Goal: Task Accomplishment & Management: Manage account settings

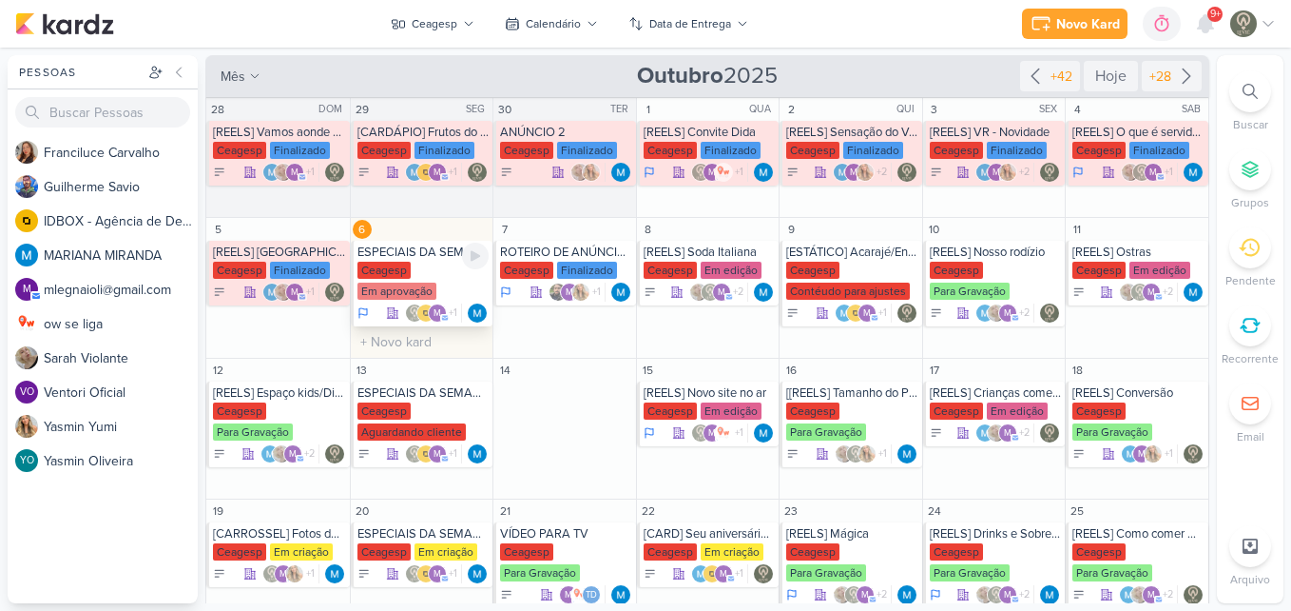
click at [375, 286] on div "Em aprovação" at bounding box center [397, 290] width 79 height 17
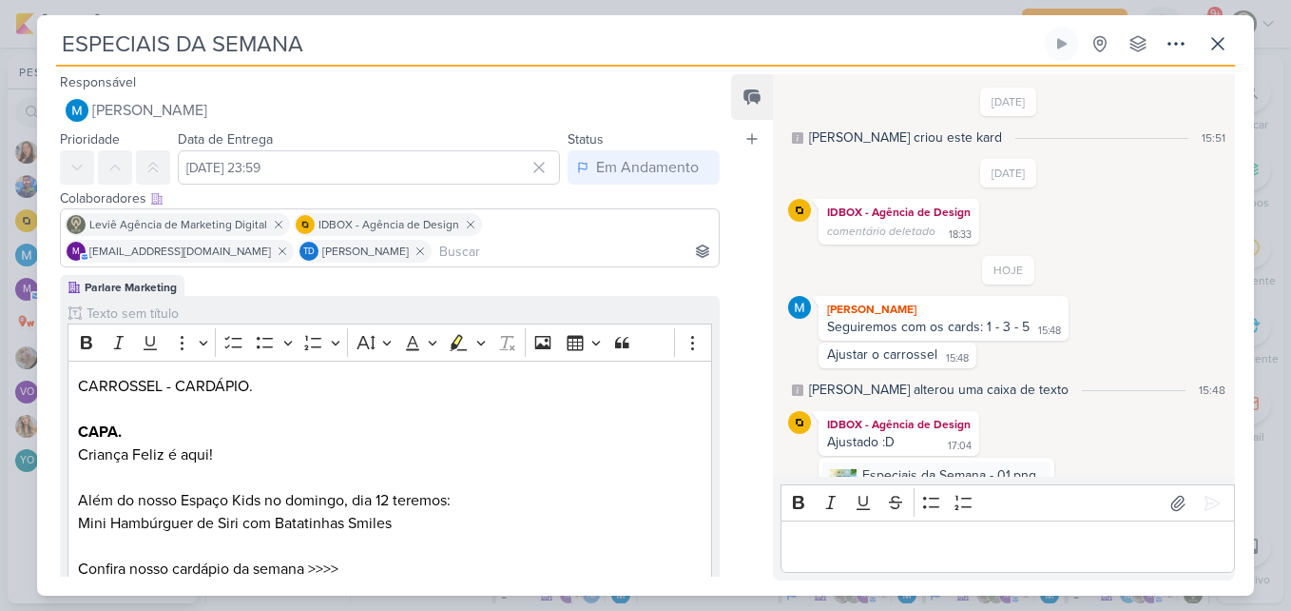
scroll to position [149, 0]
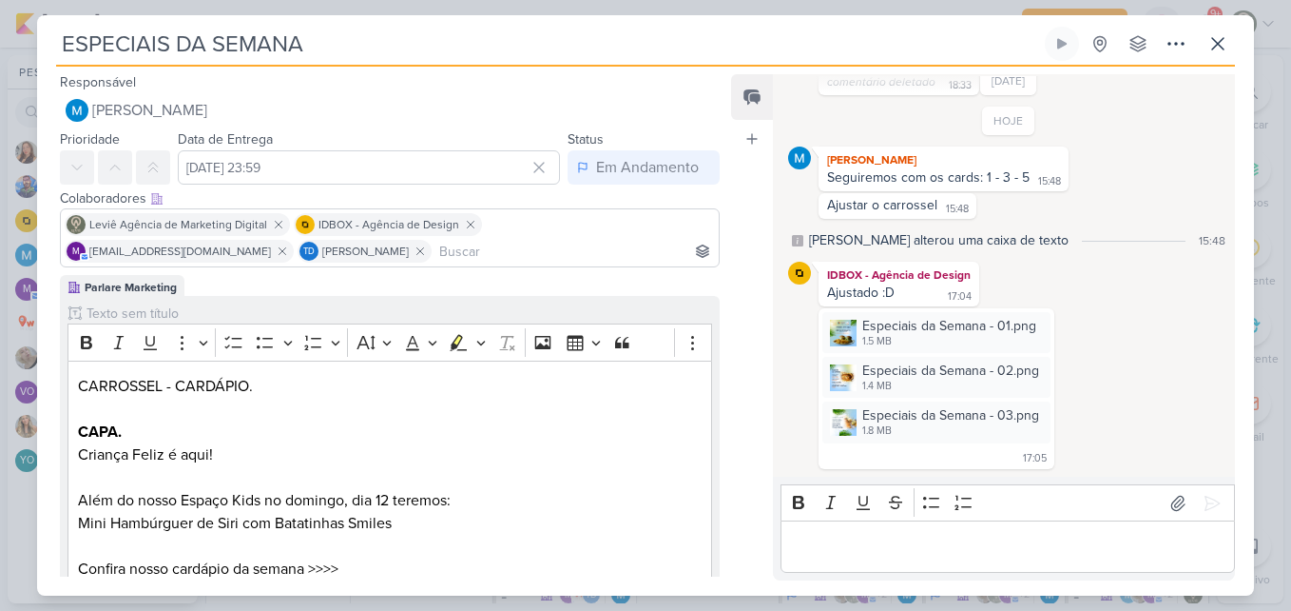
click at [1108, 426] on div "Especiais da Semana - 01.png 1.5 MB Adicionar ao Kard [GEOGRAPHIC_DATA] Especia…" at bounding box center [1008, 388] width 441 height 161
click at [960, 320] on div "Especiais da Semana - 01.png" at bounding box center [950, 326] width 174 height 20
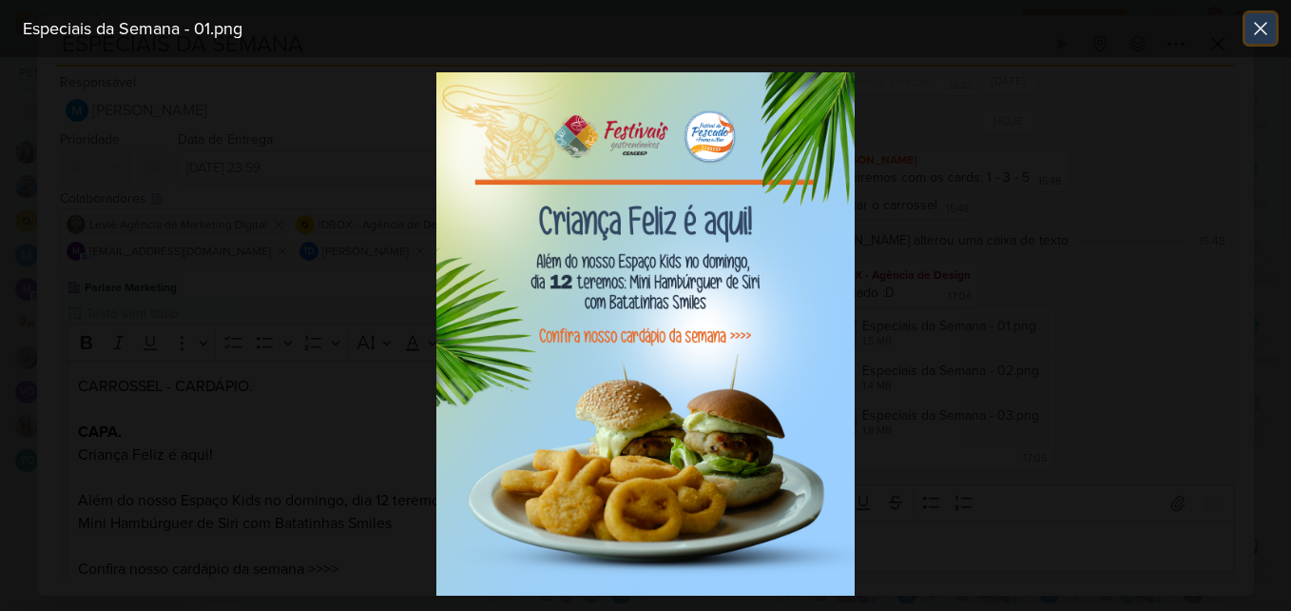
click at [1251, 39] on icon at bounding box center [1261, 28] width 23 height 23
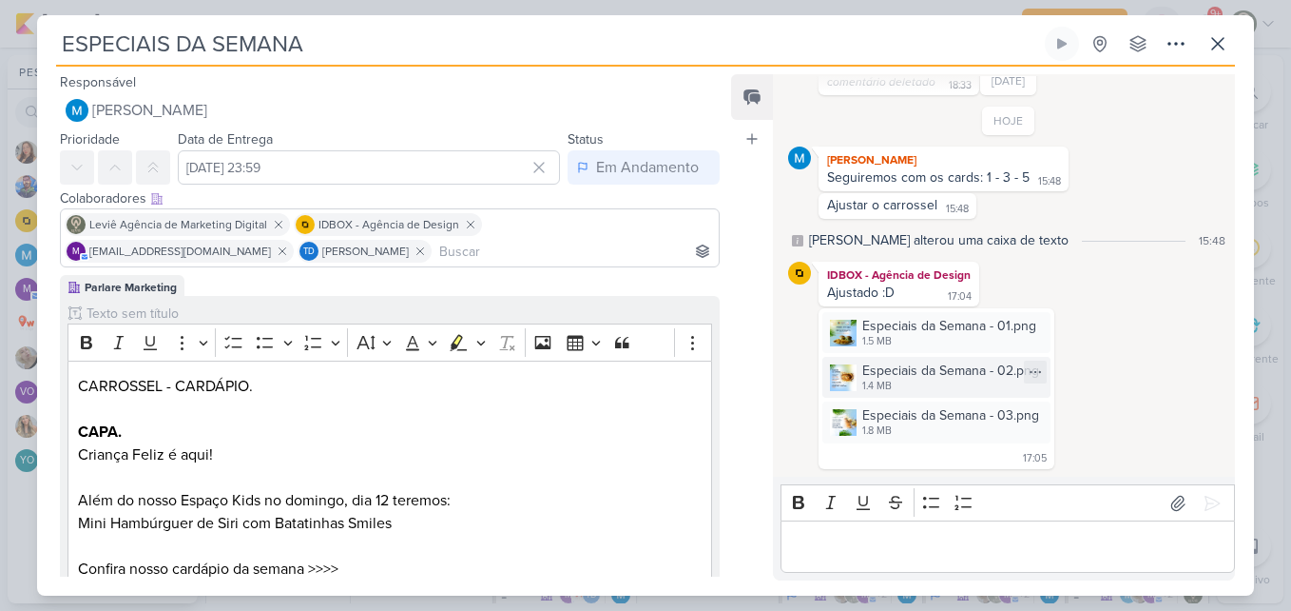
click at [905, 371] on div "Especiais da Semana - 02.png" at bounding box center [951, 370] width 177 height 20
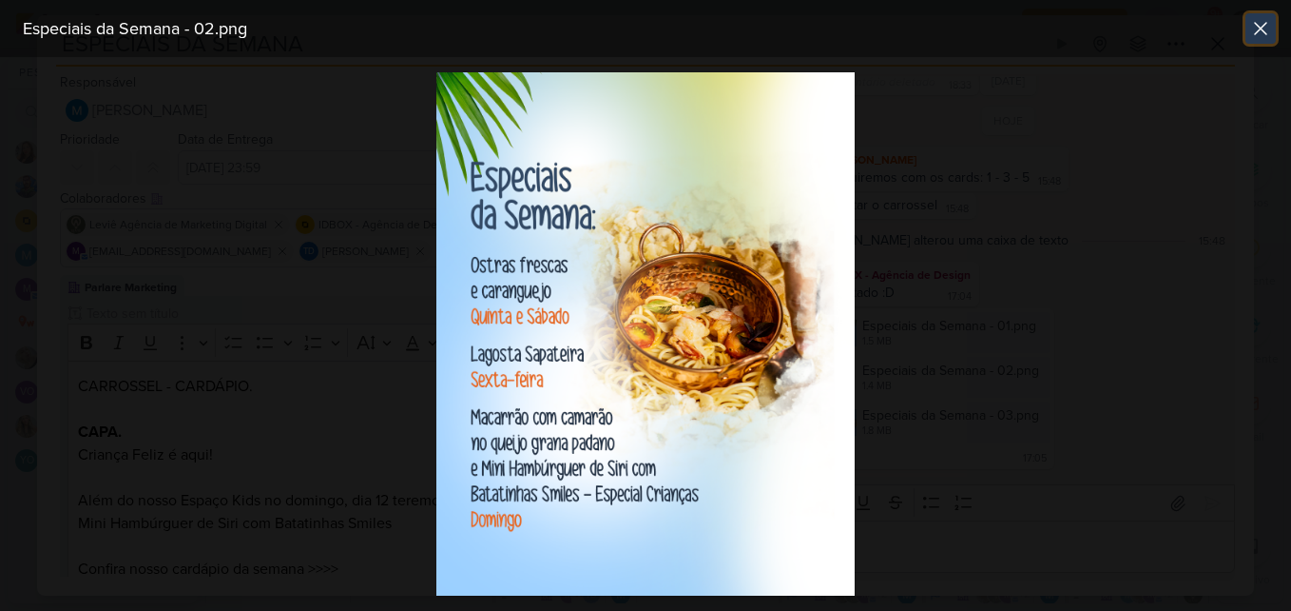
click at [1252, 38] on icon at bounding box center [1261, 28] width 23 height 23
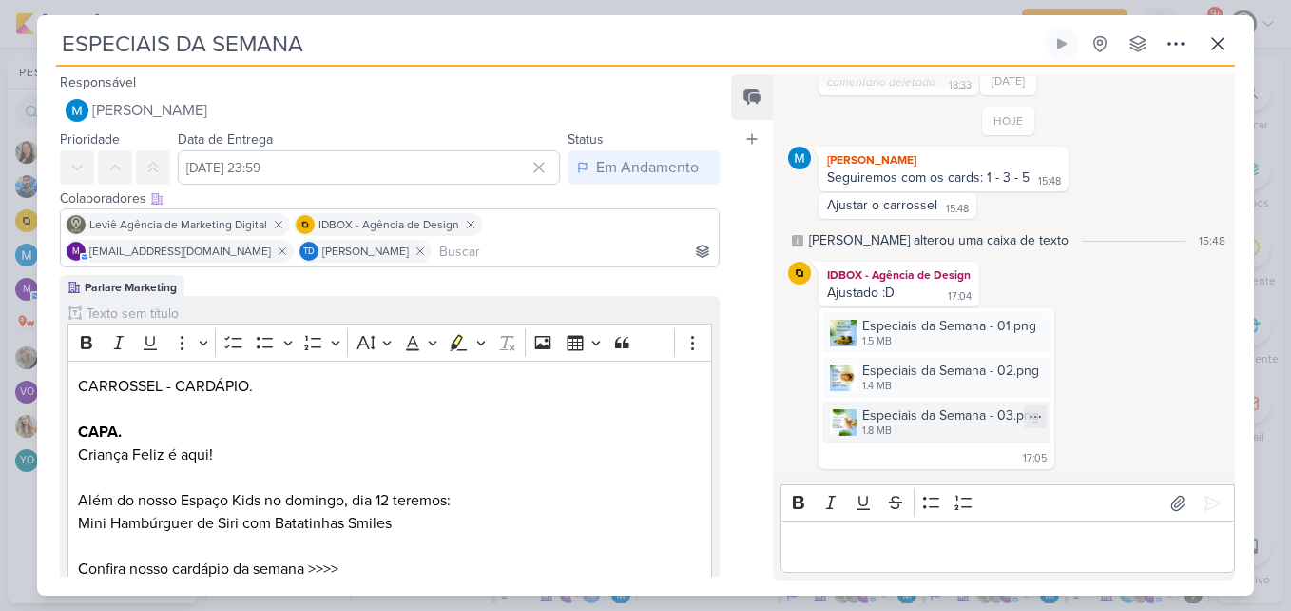
click at [872, 433] on div "1.8 MB" at bounding box center [951, 430] width 177 height 15
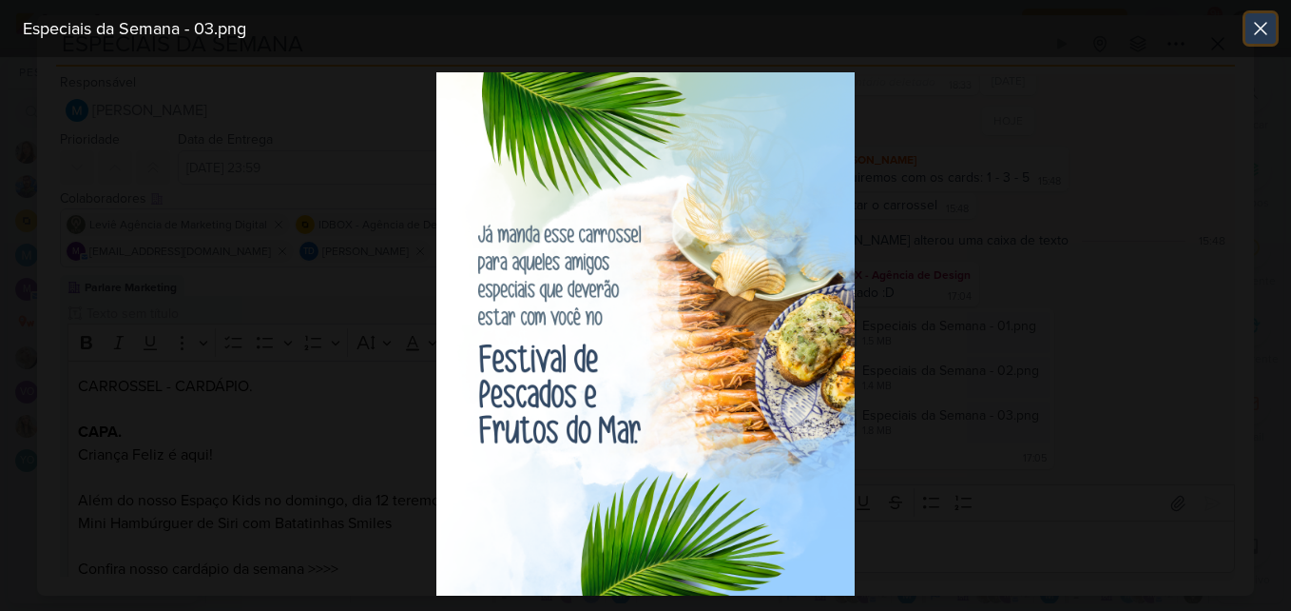
click at [1250, 37] on icon at bounding box center [1261, 28] width 23 height 23
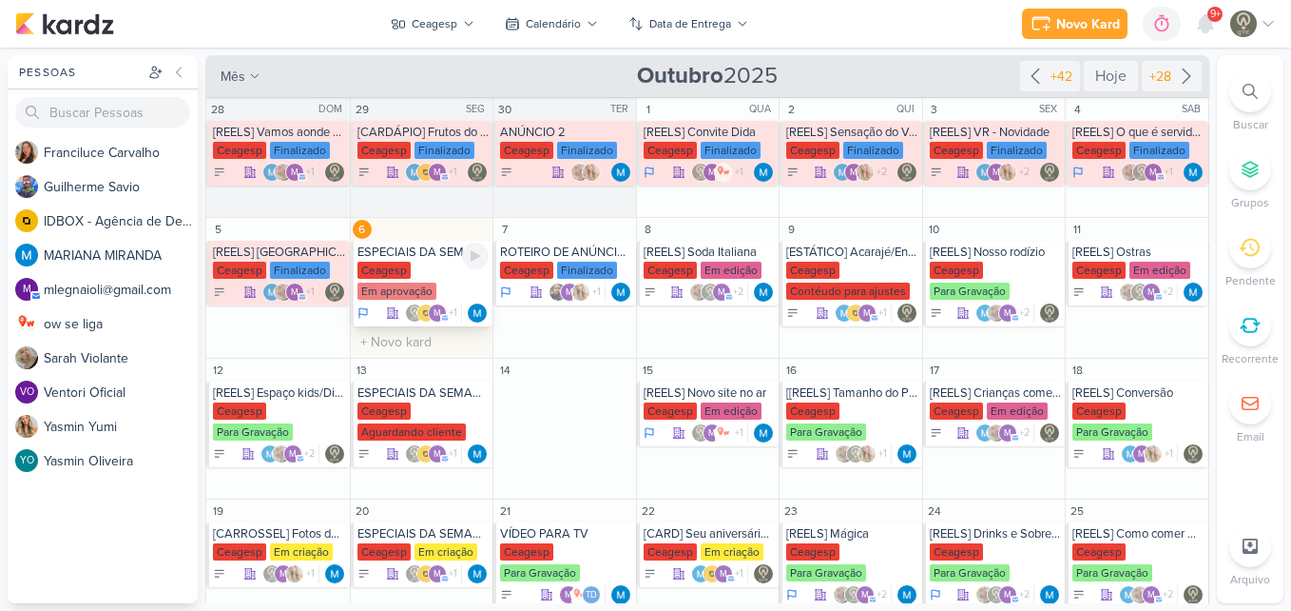
click at [430, 256] on div "ESPECIAIS DA SEMANA" at bounding box center [424, 251] width 132 height 15
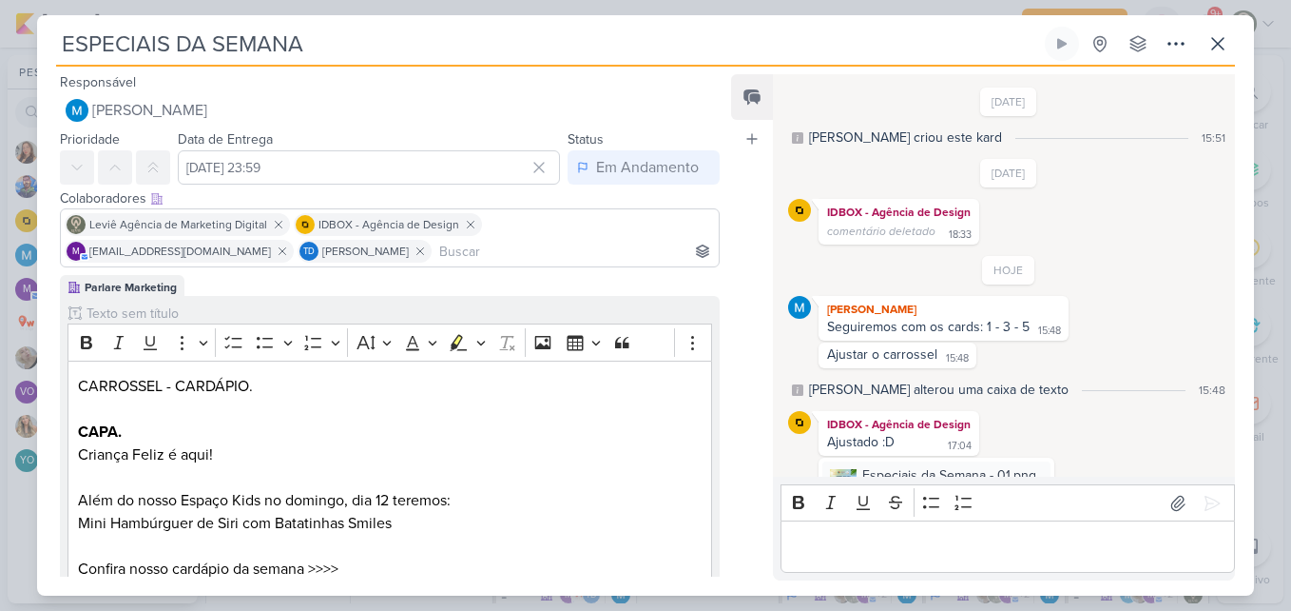
scroll to position [149, 0]
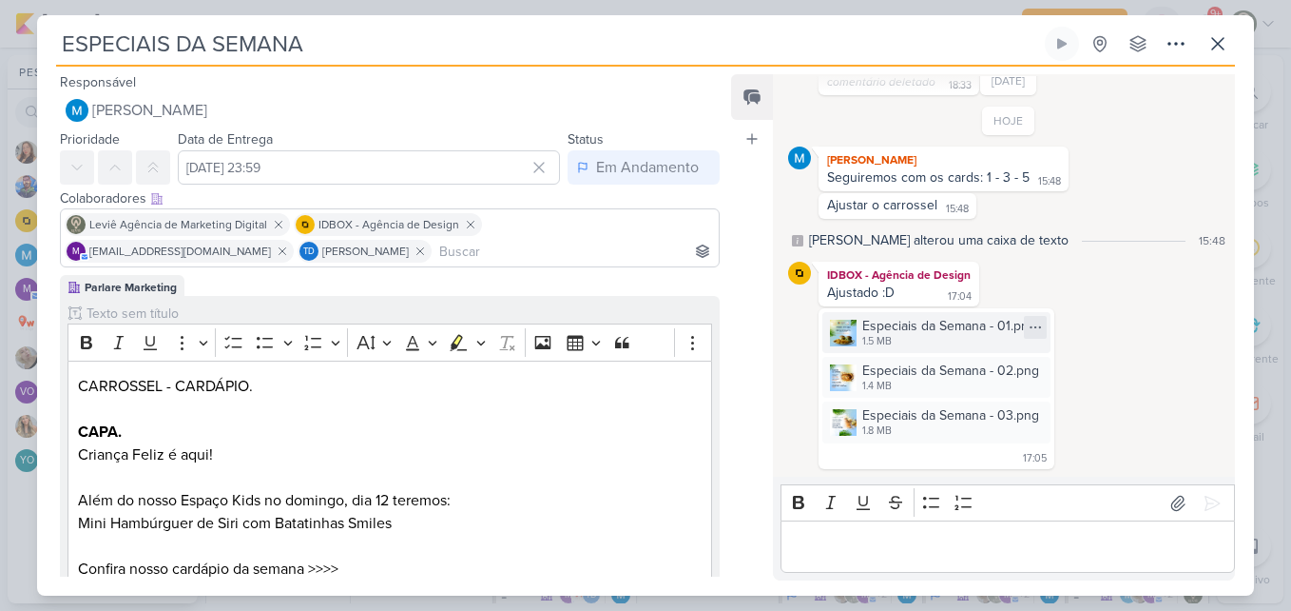
click at [1028, 328] on icon at bounding box center [1035, 327] width 15 height 15
click at [986, 385] on button "Baixar" at bounding box center [968, 391] width 153 height 28
click at [1035, 375] on icon at bounding box center [1035, 371] width 15 height 15
click at [964, 434] on button "Baixar" at bounding box center [968, 435] width 153 height 28
click at [1025, 418] on div at bounding box center [1035, 416] width 23 height 23
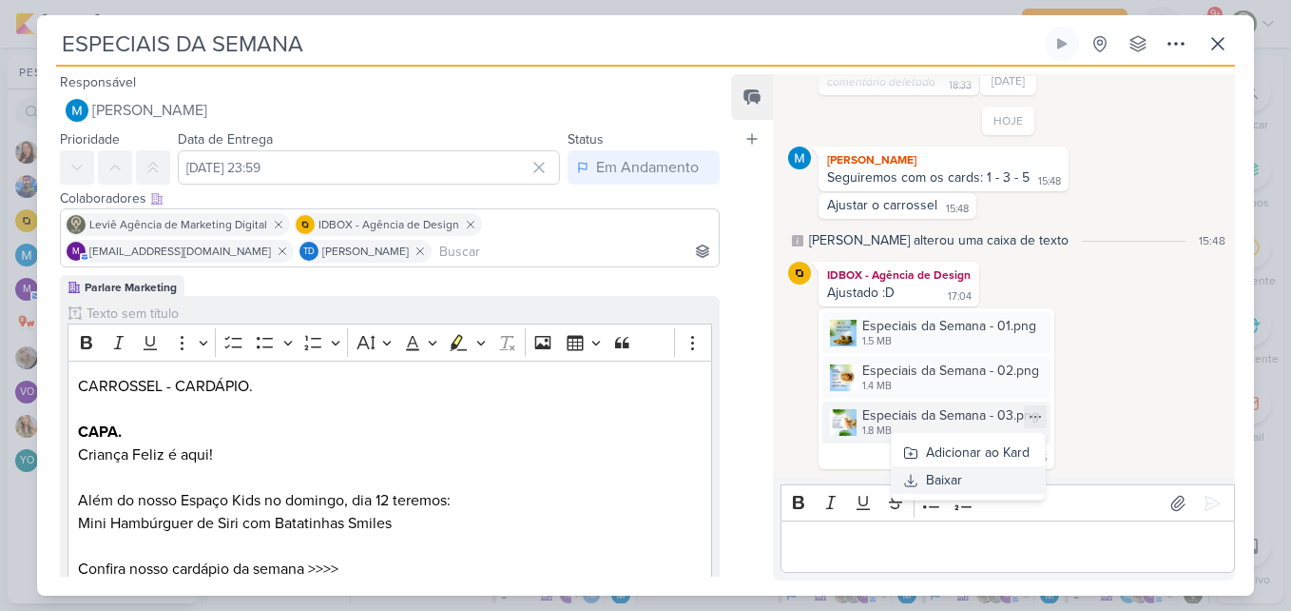
click at [932, 478] on div "Baixar" at bounding box center [944, 480] width 36 height 20
click at [717, 223] on div "Colaboradores Este kard pode ser visível a usuários da sua organização Este kar…" at bounding box center [382, 229] width 690 height 90
click at [733, 281] on div "Feed Atrelar email Solte o email para atrelar ao kard" at bounding box center [752, 327] width 42 height 506
drag, startPoint x: 706, startPoint y: 316, endPoint x: 716, endPoint y: 349, distance: 34.9
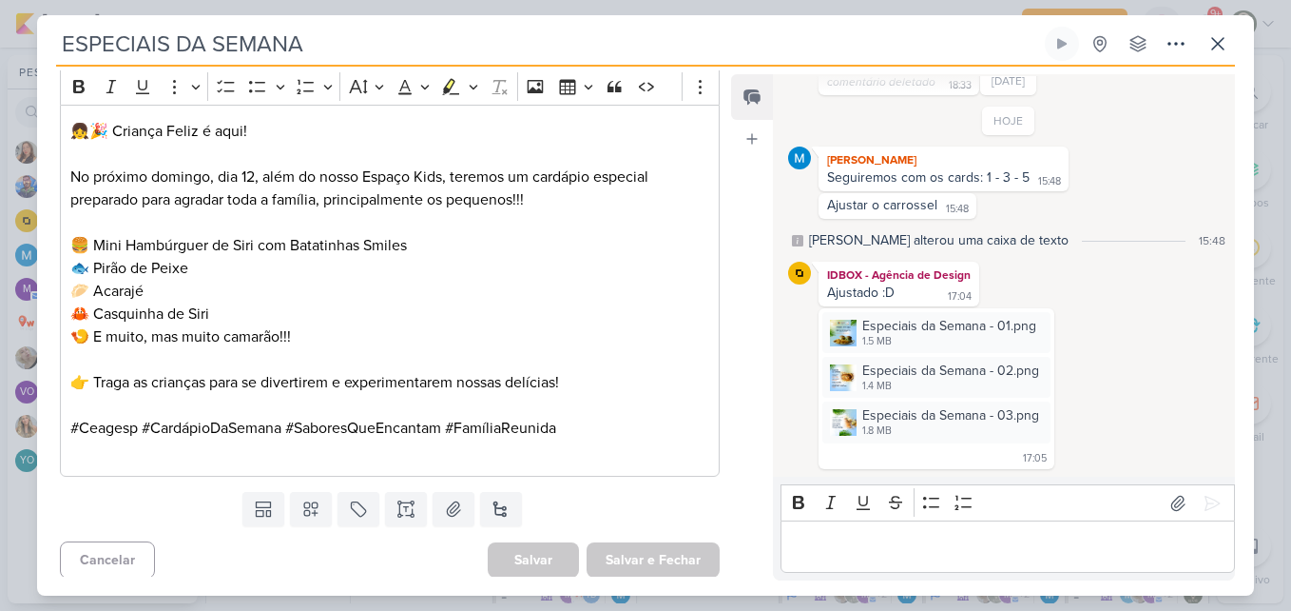
scroll to position [1310, 0]
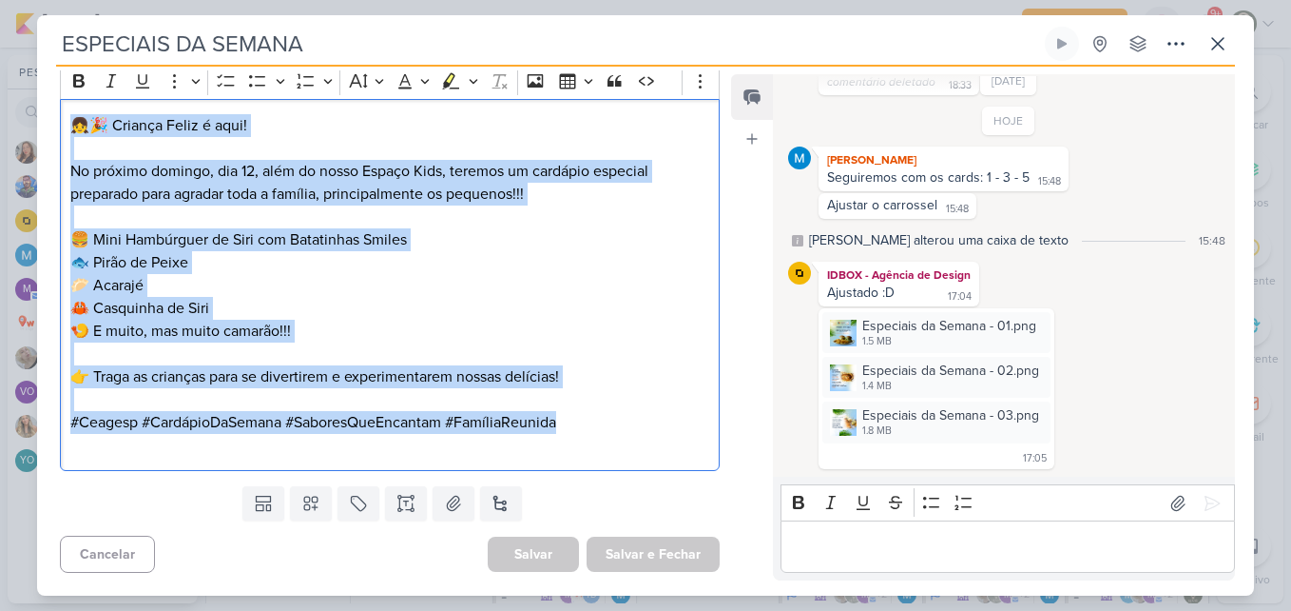
drag, startPoint x: 77, startPoint y: 123, endPoint x: 592, endPoint y: 422, distance: 596.2
click at [592, 422] on div "👧🎉 Criança Feliz é aqui! No próximo domingo, dia 12, além do nosso Espaço Kids,…" at bounding box center [390, 285] width 660 height 372
copy div "👧🎉 Criança Feliz é aqui! No próximo domingo, dia 12, além do nosso Espaço Kids,…"
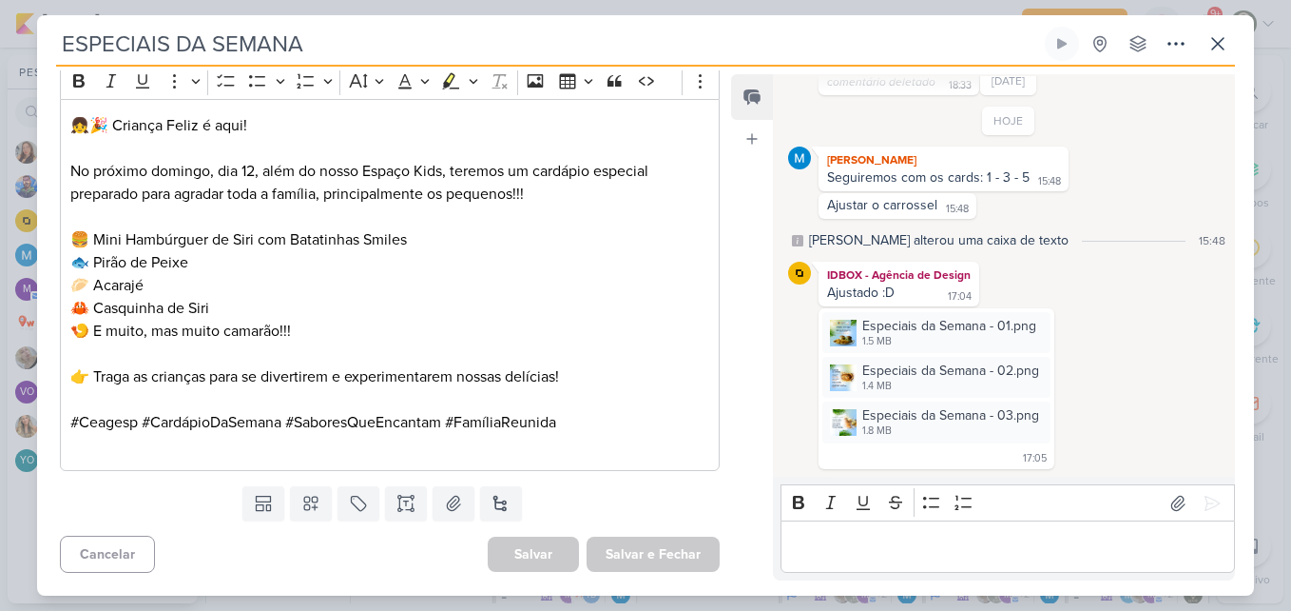
click at [728, 343] on div "Responsável MARIANA MIRANDA Nenhum contato encontrado create new contact Novo C…" at bounding box center [645, 331] width 1217 height 529
drag, startPoint x: 729, startPoint y: 390, endPoint x: 742, endPoint y: 202, distance: 188.7
click at [742, 202] on div "Responsável MARIANA MIRANDA Nenhum contato encontrado create new contact Novo C…" at bounding box center [645, 331] width 1217 height 529
click at [742, 202] on div "Feed Atrelar email Solte o email para atrelar ao kard" at bounding box center [752, 327] width 42 height 506
click at [733, 188] on div "Feed Atrelar email Solte o email para atrelar ao kard" at bounding box center [752, 327] width 42 height 506
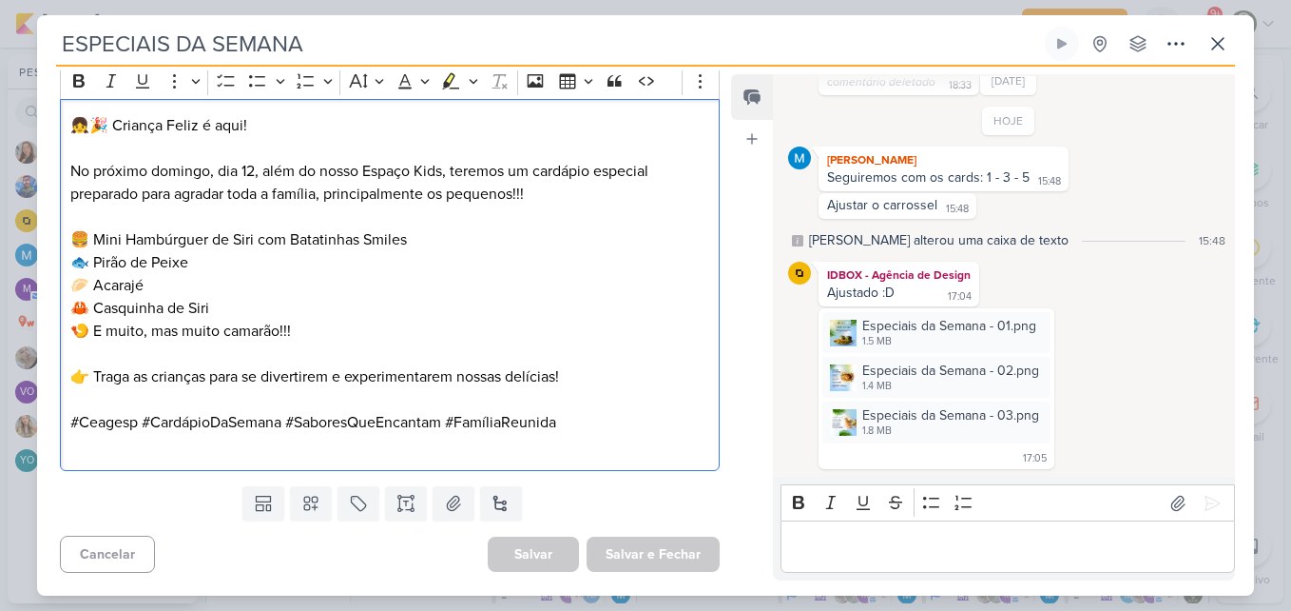
click at [708, 290] on div "👧🎉 Criança Feliz é aqui! No próximo domingo, dia 12, além do nosso Espaço Kids,…" at bounding box center [390, 285] width 660 height 372
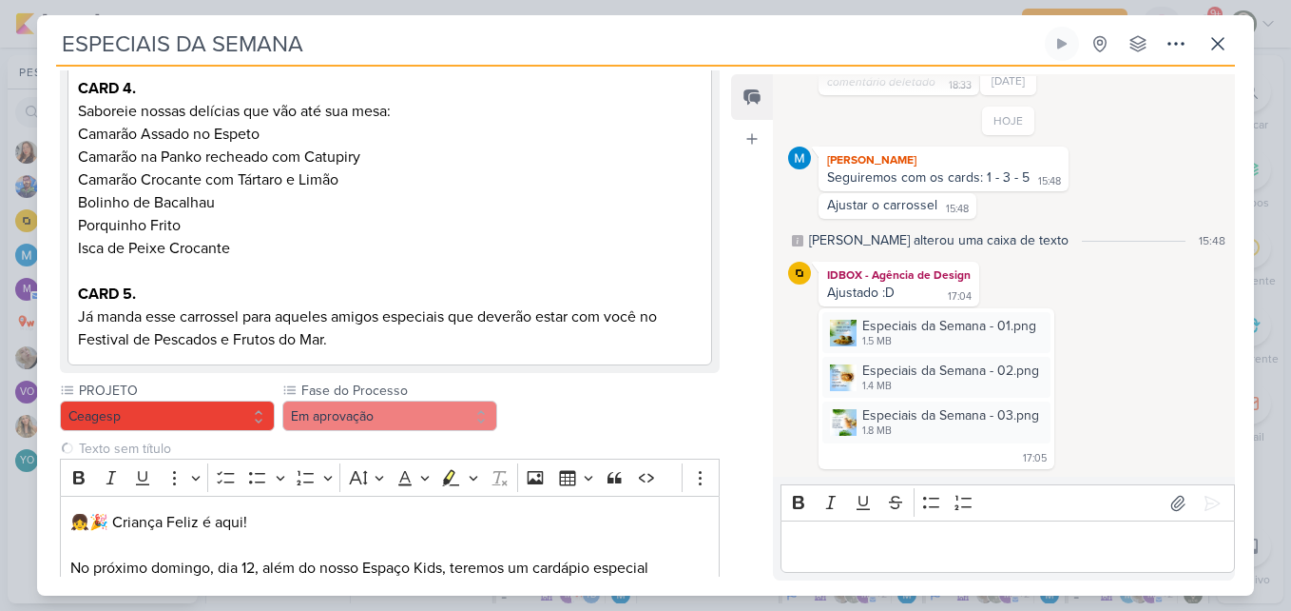
drag, startPoint x: 425, startPoint y: 482, endPoint x: 415, endPoint y: 464, distance: 20.9
click at [415, 464] on div "PROJETO Ceagesp Fase do Processo" at bounding box center [390, 623] width 660 height 486
click at [415, 431] on button "Em aprovação" at bounding box center [389, 415] width 215 height 30
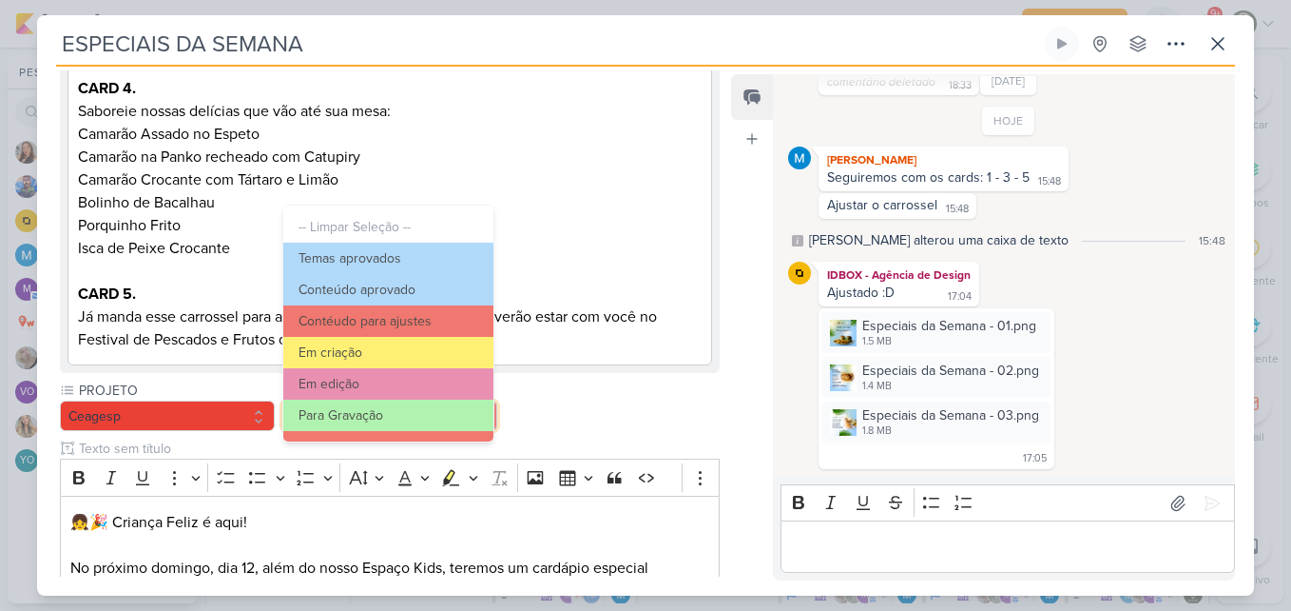
scroll to position [184, 0]
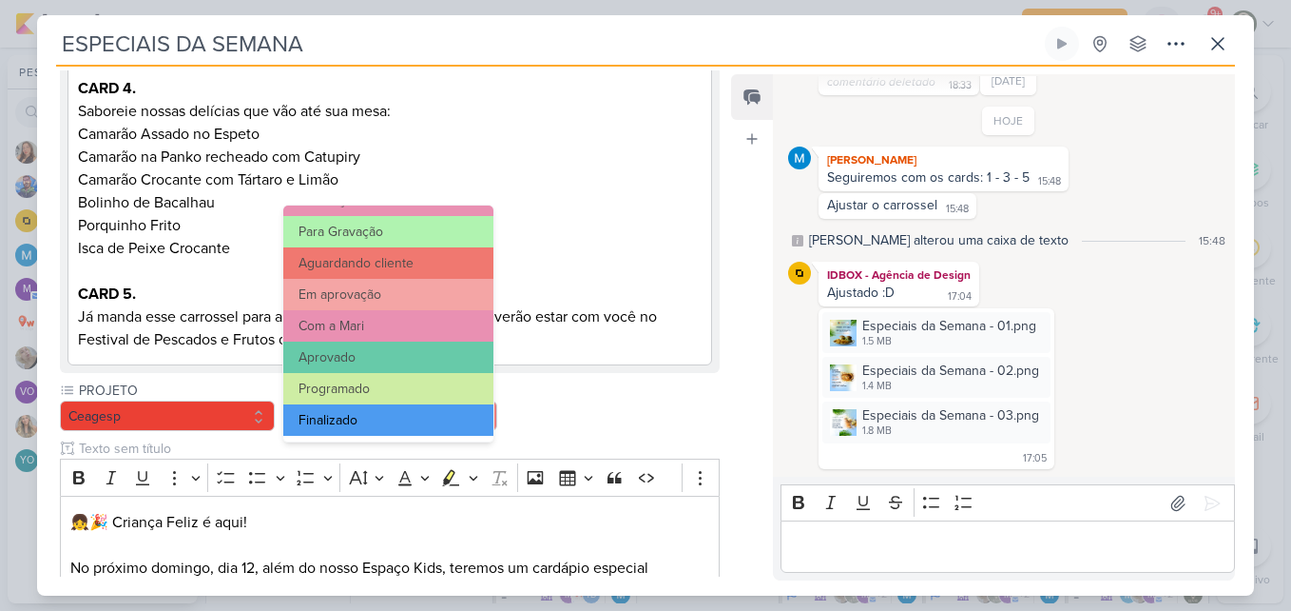
click at [421, 417] on button "Finalizado" at bounding box center [388, 419] width 210 height 31
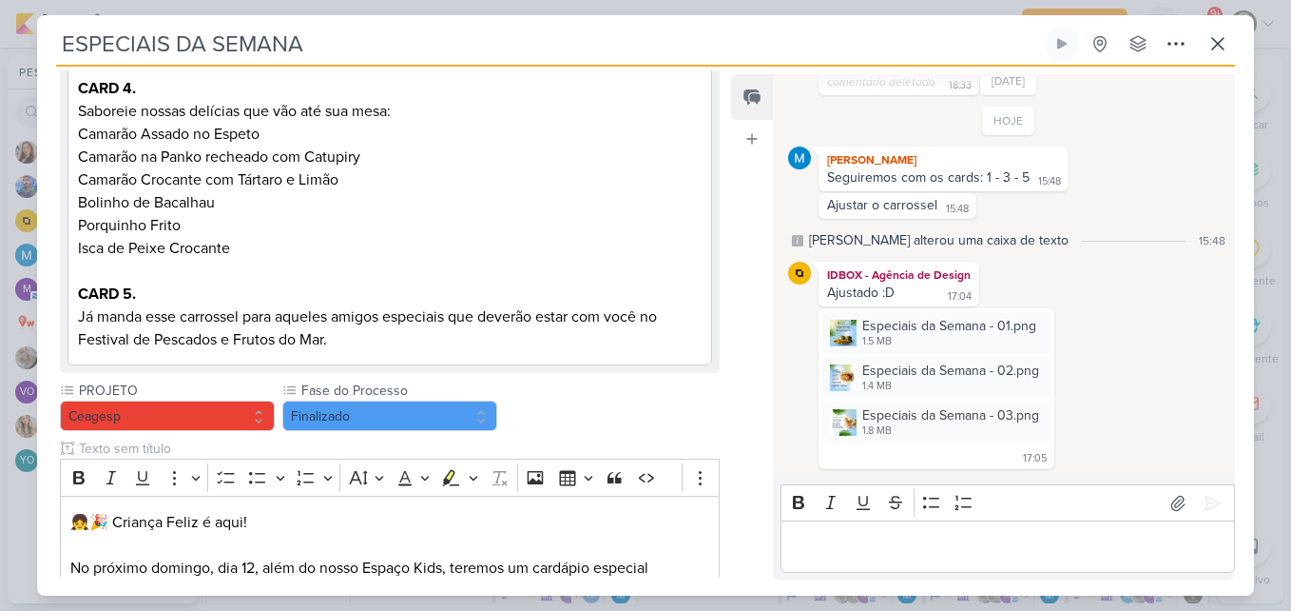
scroll to position [1310, 0]
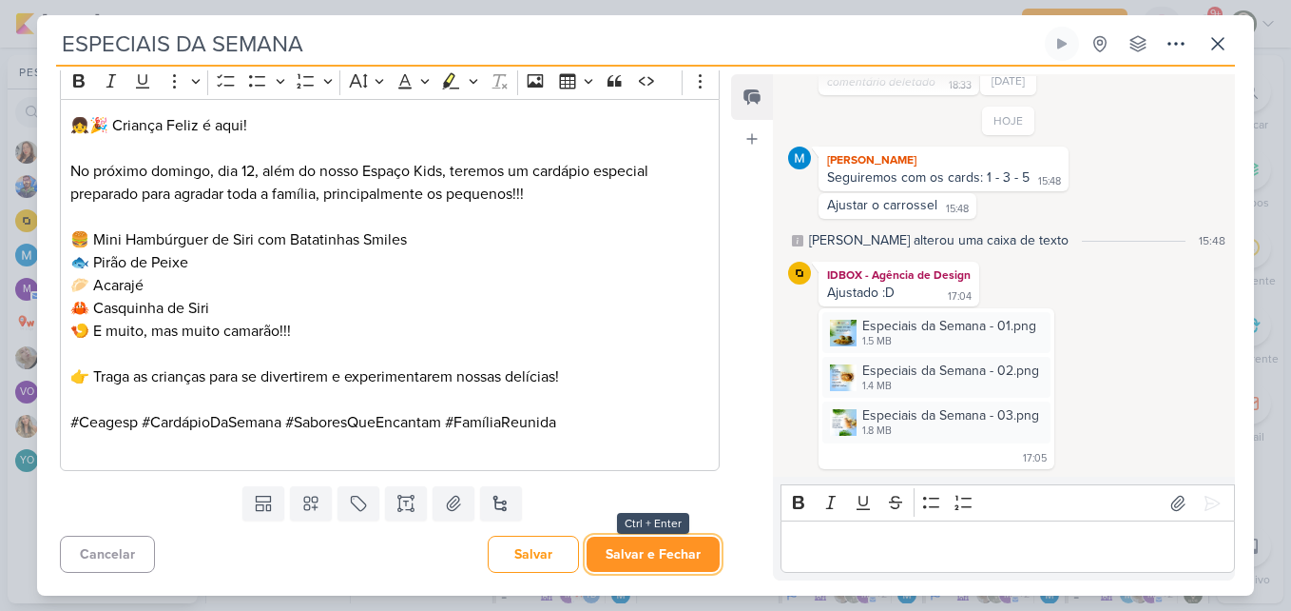
click at [674, 539] on button "Salvar e Fechar" at bounding box center [653, 553] width 133 height 35
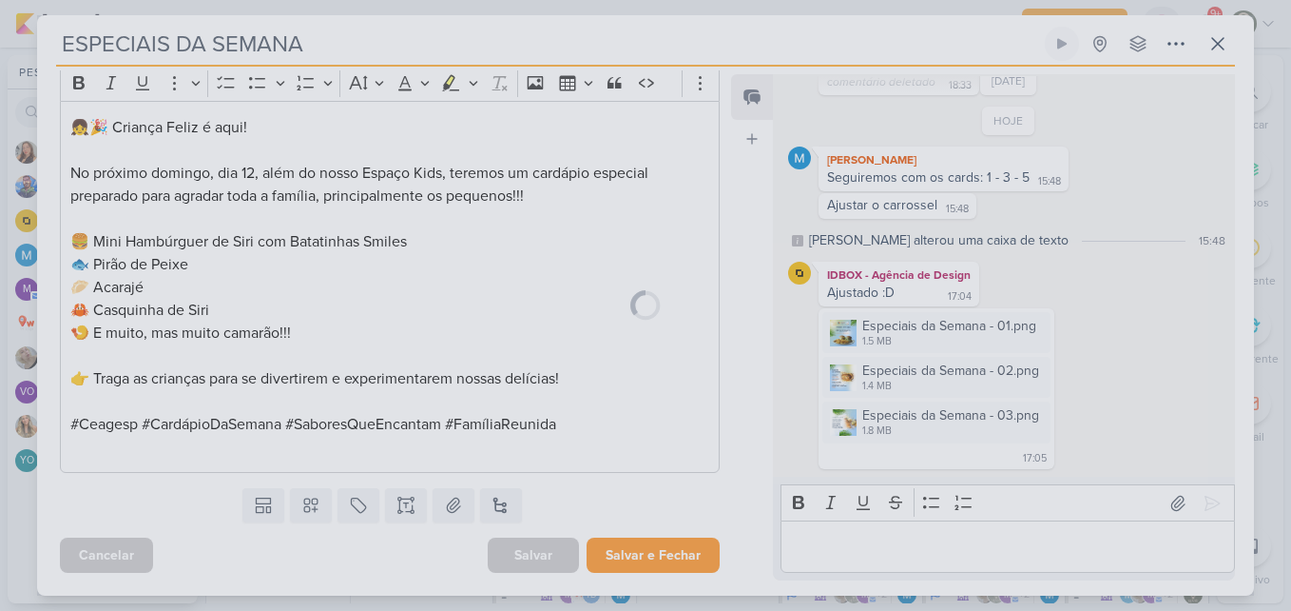
scroll to position [1309, 0]
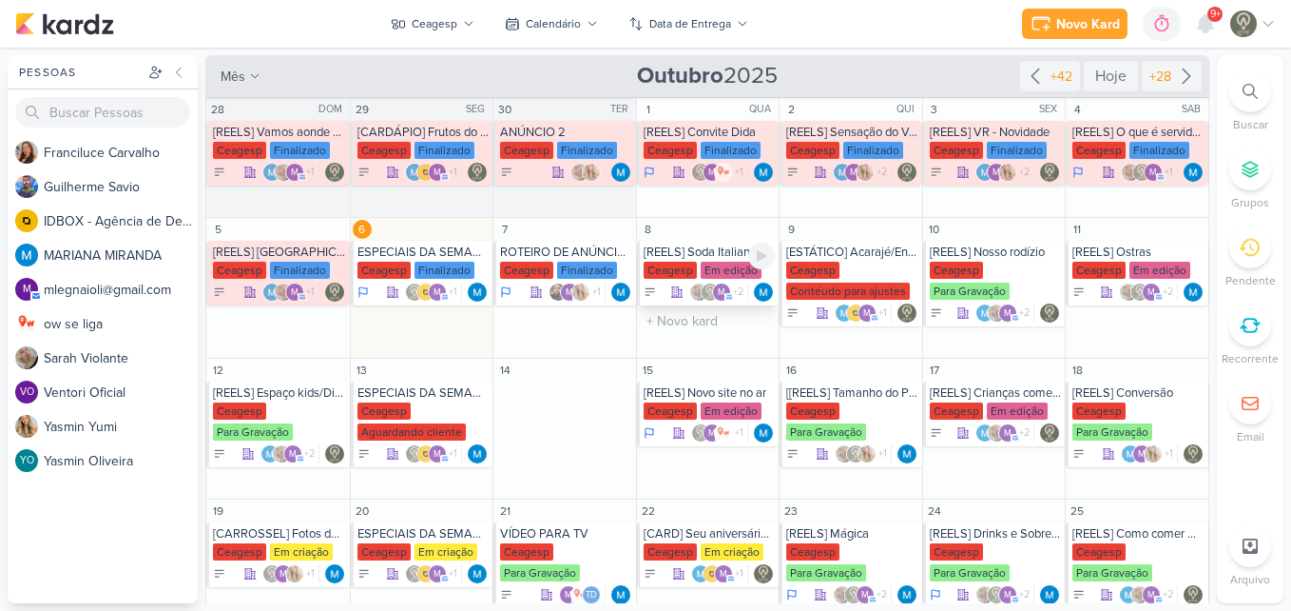
click at [720, 256] on div "[REELS] Soda Italiana" at bounding box center [710, 251] width 132 height 15
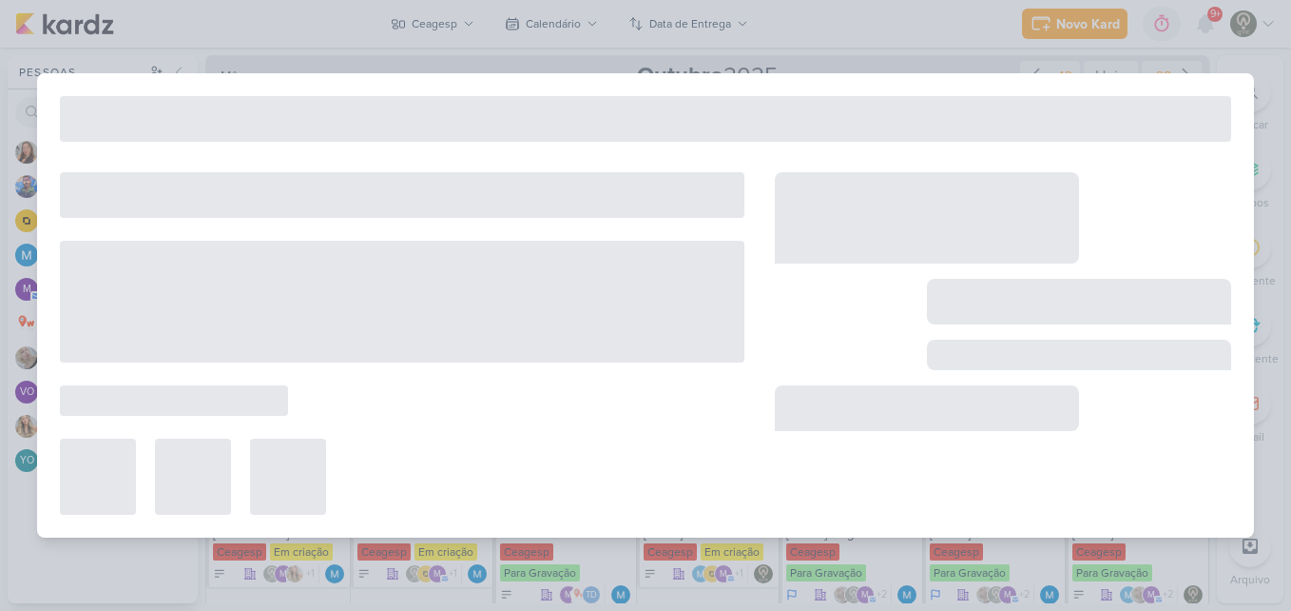
type input "[REELS] Soda Italiana"
type input "8 de outubro de 2025 às 23:59"
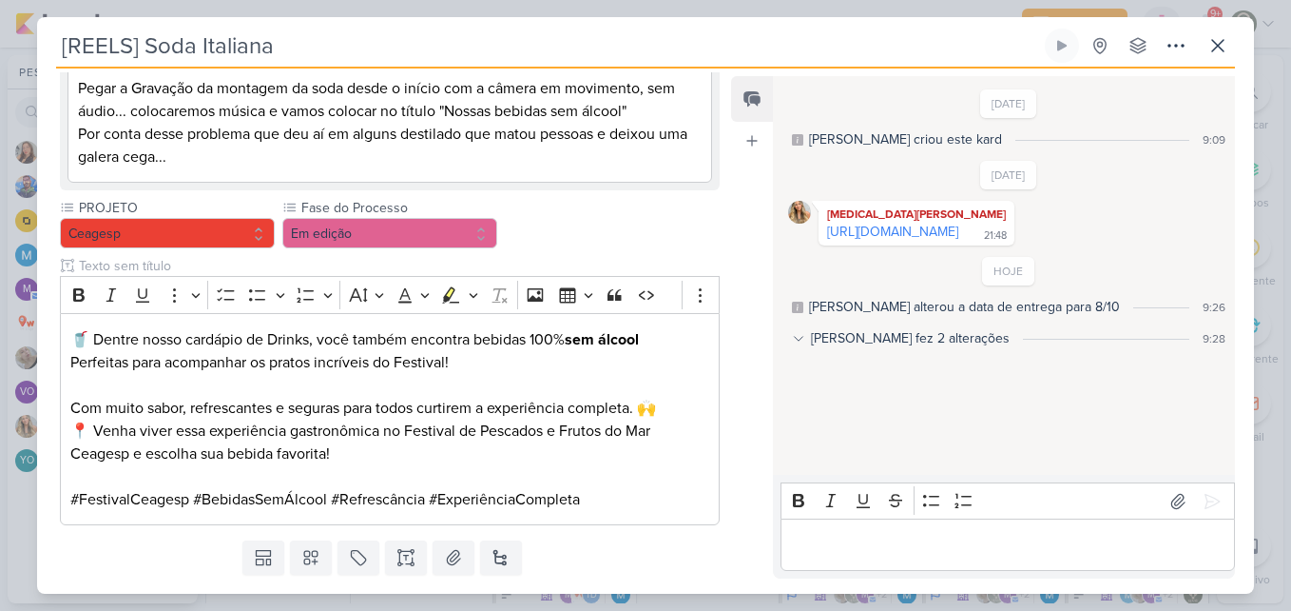
scroll to position [352, 0]
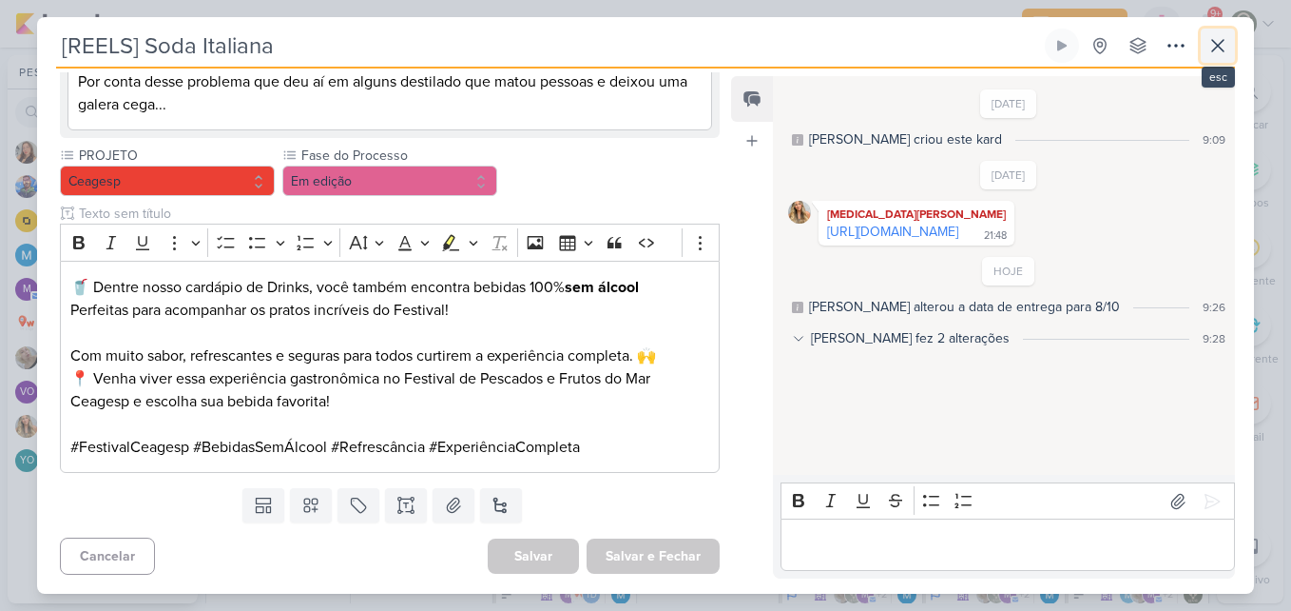
click at [1227, 38] on icon at bounding box center [1218, 45] width 23 height 23
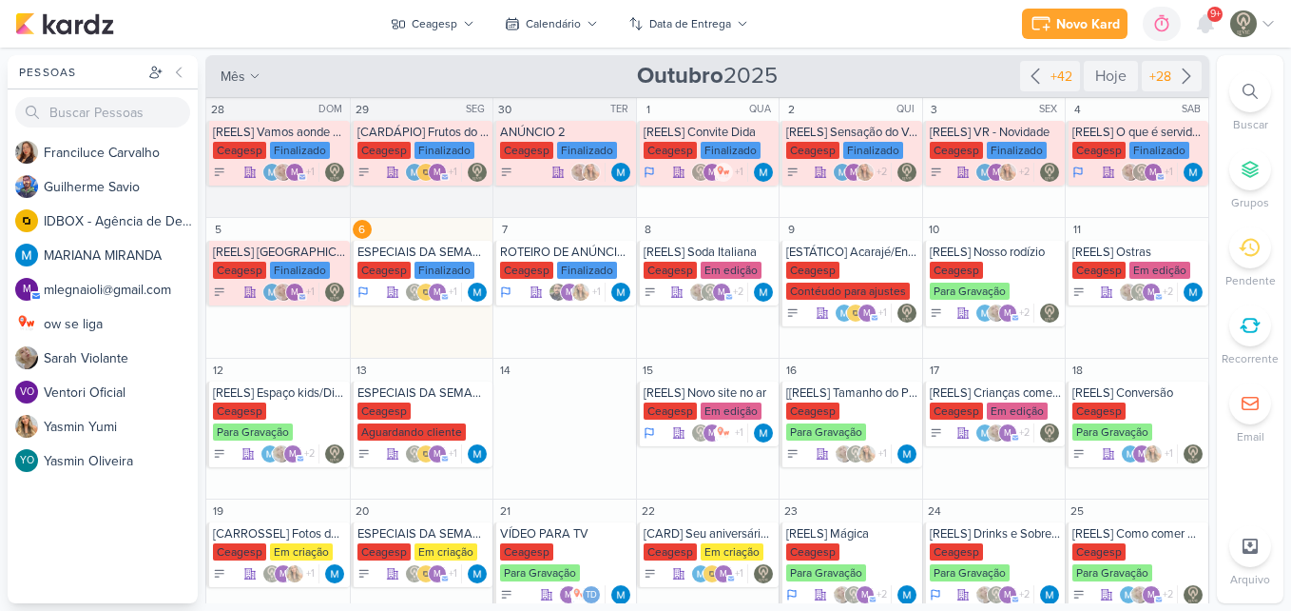
click at [960, 32] on div "Novo Kard Ctrl + k 0h0m Sessão desligada... Hoje 0h0m Semana 0h0m Mês 0h0m" at bounding box center [645, 24] width 1261 height 48
